Goal: Task Accomplishment & Management: Use online tool/utility

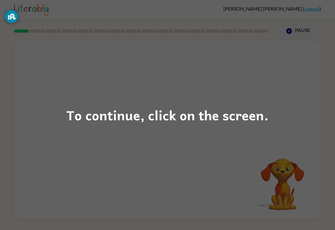
click at [171, 120] on div "To continue, click on the screen." at bounding box center [167, 114] width 202 height 21
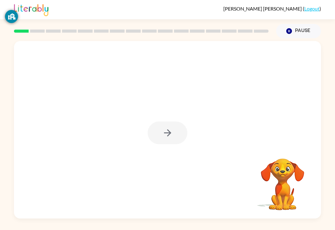
click at [296, 29] on button "Pause Pause" at bounding box center [298, 31] width 45 height 14
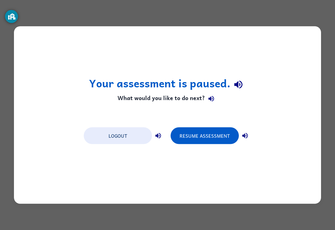
click at [212, 133] on button "Resume Assessment" at bounding box center [205, 135] width 68 height 17
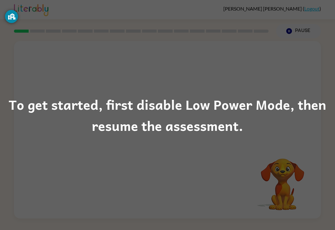
click at [223, 166] on div "To get started, first disable Low Power Mode, then resume the assessment." at bounding box center [167, 115] width 335 height 230
click at [198, 191] on div "To get started, first disable Low Power Mode, then resume the assessment." at bounding box center [167, 115] width 335 height 230
click at [57, 127] on div "To get started, first disable Low Power Mode, then resume the assessment." at bounding box center [167, 115] width 335 height 42
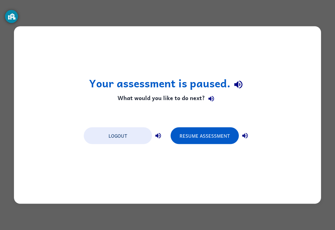
click at [122, 134] on button "Logout" at bounding box center [118, 135] width 68 height 17
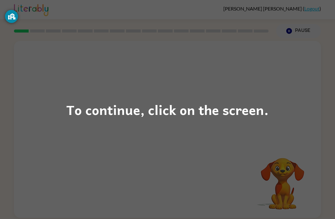
click at [186, 111] on div "To continue, click on the screen." at bounding box center [167, 109] width 202 height 21
click at [196, 168] on div "To continue, click on the screen." at bounding box center [167, 109] width 335 height 219
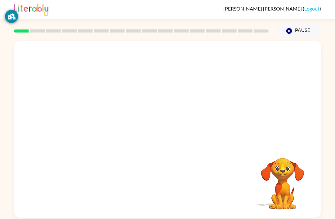
click at [188, 167] on div "Your browser must support playing .mp4 files to use Literably. Please try using…" at bounding box center [167, 129] width 307 height 177
click at [173, 137] on icon "button" at bounding box center [167, 132] width 11 height 11
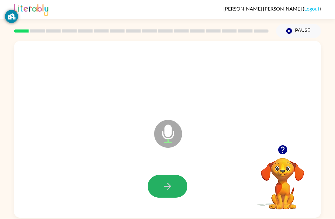
click at [169, 189] on icon "button" at bounding box center [167, 186] width 7 height 7
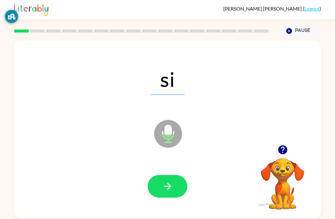
click at [179, 168] on div at bounding box center [167, 186] width 295 height 51
click at [173, 190] on button "button" at bounding box center [168, 186] width 40 height 23
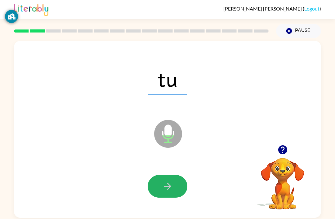
click at [165, 189] on icon "button" at bounding box center [167, 186] width 11 height 11
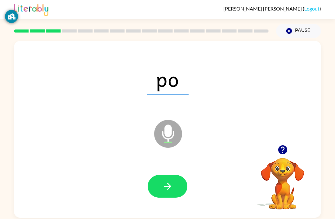
click at [169, 191] on icon "button" at bounding box center [167, 186] width 11 height 11
click at [169, 187] on icon "button" at bounding box center [167, 186] width 7 height 7
click at [173, 196] on button "button" at bounding box center [168, 186] width 40 height 23
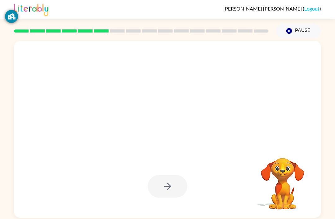
click at [175, 188] on div at bounding box center [168, 186] width 40 height 23
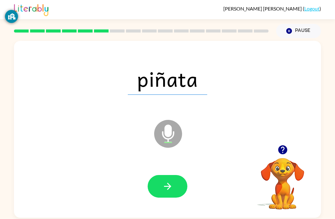
click at [160, 186] on button "button" at bounding box center [168, 186] width 40 height 23
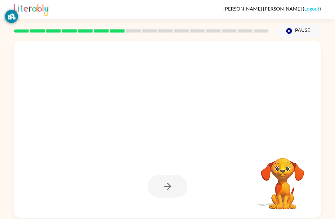
click at [155, 196] on div at bounding box center [168, 186] width 40 height 23
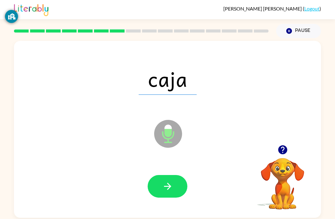
click at [171, 186] on icon "button" at bounding box center [167, 186] width 11 height 11
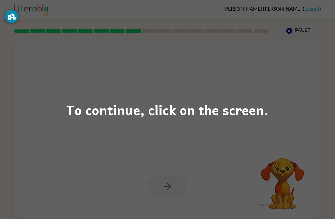
click at [182, 113] on div "To continue, click on the screen." at bounding box center [167, 109] width 202 height 21
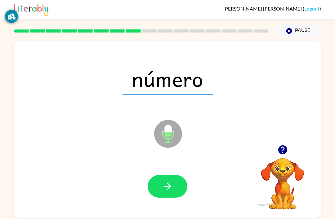
click at [174, 182] on button "button" at bounding box center [168, 186] width 40 height 23
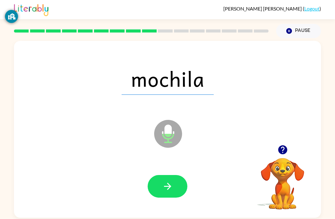
click at [168, 187] on icon "button" at bounding box center [167, 186] width 11 height 11
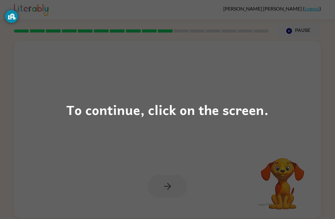
click at [196, 112] on div "To continue, click on the screen." at bounding box center [167, 109] width 202 height 21
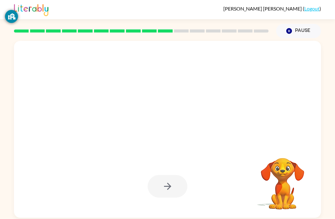
click at [184, 118] on div at bounding box center [152, 118] width 265 height 22
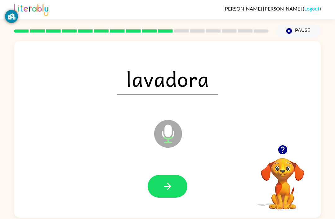
click at [164, 194] on button "button" at bounding box center [168, 186] width 40 height 23
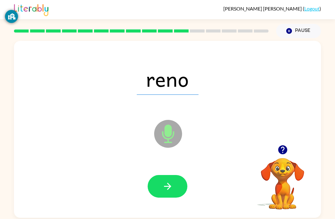
click at [180, 198] on button "button" at bounding box center [168, 186] width 40 height 23
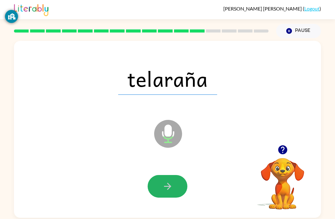
click at [164, 187] on icon "button" at bounding box center [167, 186] width 11 height 11
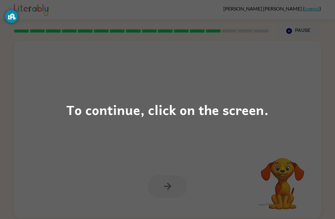
click at [157, 112] on div "To continue, click on the screen." at bounding box center [167, 109] width 202 height 21
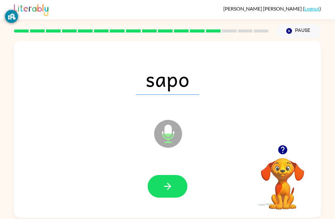
click at [167, 186] on icon "button" at bounding box center [167, 186] width 11 height 11
click at [168, 189] on icon "button" at bounding box center [167, 186] width 11 height 11
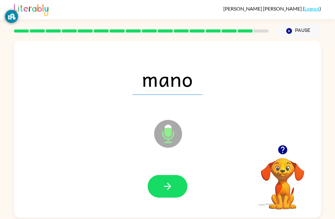
click at [167, 192] on icon "button" at bounding box center [167, 186] width 11 height 11
